Goal: Transaction & Acquisition: Book appointment/travel/reservation

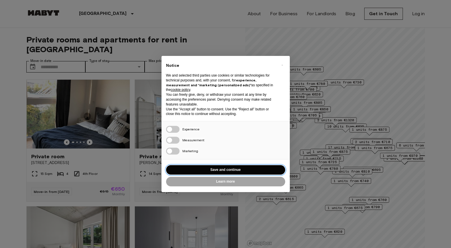
click at [253, 170] on button "Save and continue" at bounding box center [225, 169] width 119 height 9
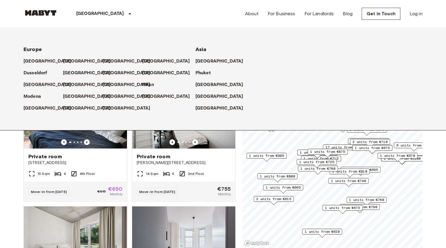
click at [126, 13] on icon at bounding box center [129, 13] width 7 height 7
click at [76, 61] on p "[GEOGRAPHIC_DATA]" at bounding box center [88, 61] width 48 height 7
click at [237, 154] on div "Private rooms and apartments for rent in [GEOGRAPHIC_DATA] Move-in date ​ Move-…" at bounding box center [222, 138] width 399 height 220
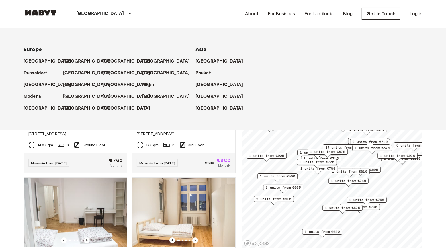
click at [128, 14] on icon at bounding box center [129, 13] width 3 height 1
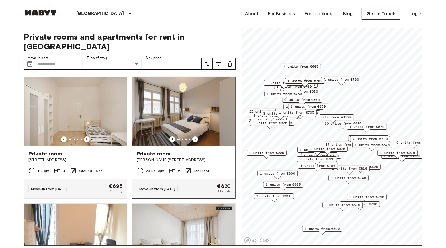
scroll to position [374, 0]
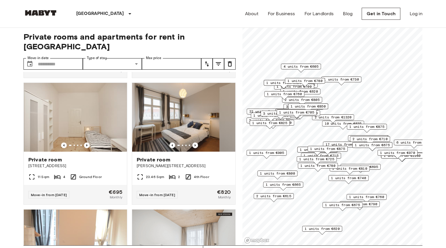
click at [127, 92] on div "Private room [PERSON_NAME][STREET_ADDRESS] 2 4th Floor Move-in from [DATE] €820…" at bounding box center [181, 141] width 108 height 127
click at [127, 130] on div "Private room [PERSON_NAME][STREET_ADDRESS] 2 4th Floor Move-in from [DATE] €820…" at bounding box center [181, 141] width 108 height 127
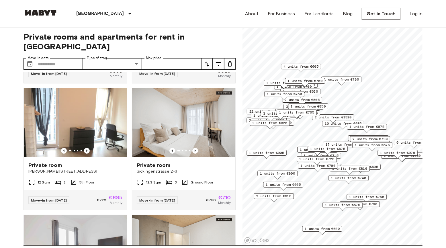
scroll to position [495, 0]
click at [235, 100] on div "Private rooms and apartments for rent in [GEOGRAPHIC_DATA] Move-in date ​ Move-…" at bounding box center [222, 135] width 399 height 220
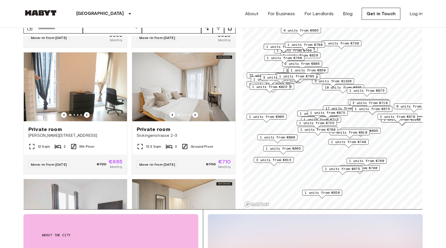
scroll to position [40, 0]
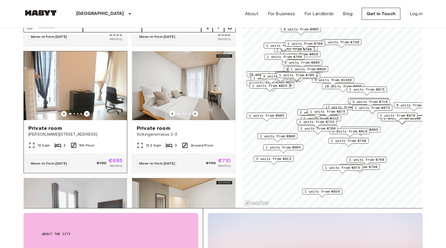
click at [92, 134] on span "[PERSON_NAME][STREET_ADDRESS]" at bounding box center [75, 134] width 94 height 6
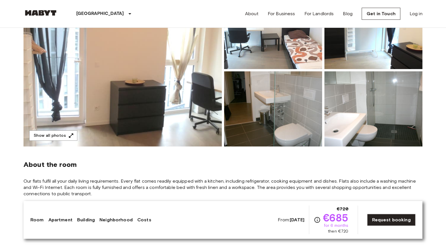
scroll to position [85, 0]
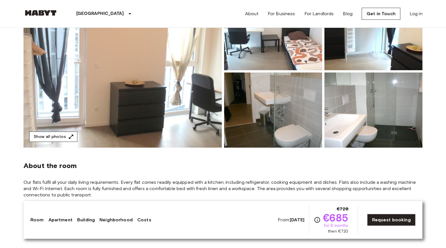
click at [58, 134] on button "Show all photos" at bounding box center [53, 136] width 48 height 11
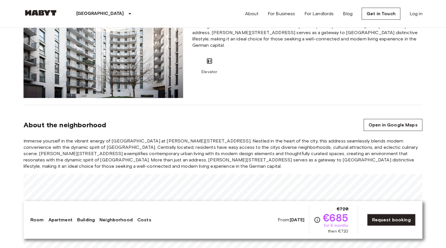
scroll to position [434, 0]
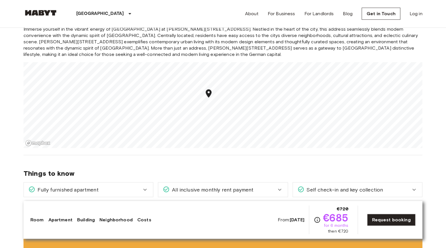
scroll to position [535, 0]
click at [425, 146] on div "Europe Germany Berlin Private room Private room From Oct 19 2025 Bernhard-Weiß-…" at bounding box center [223, 197] width 412 height 1409
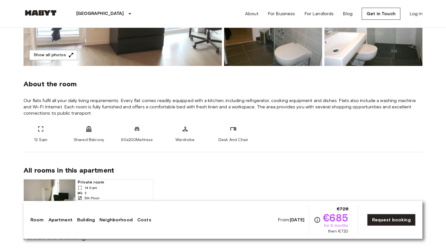
scroll to position [0, 0]
